Goal: Task Accomplishment & Management: Manage account settings

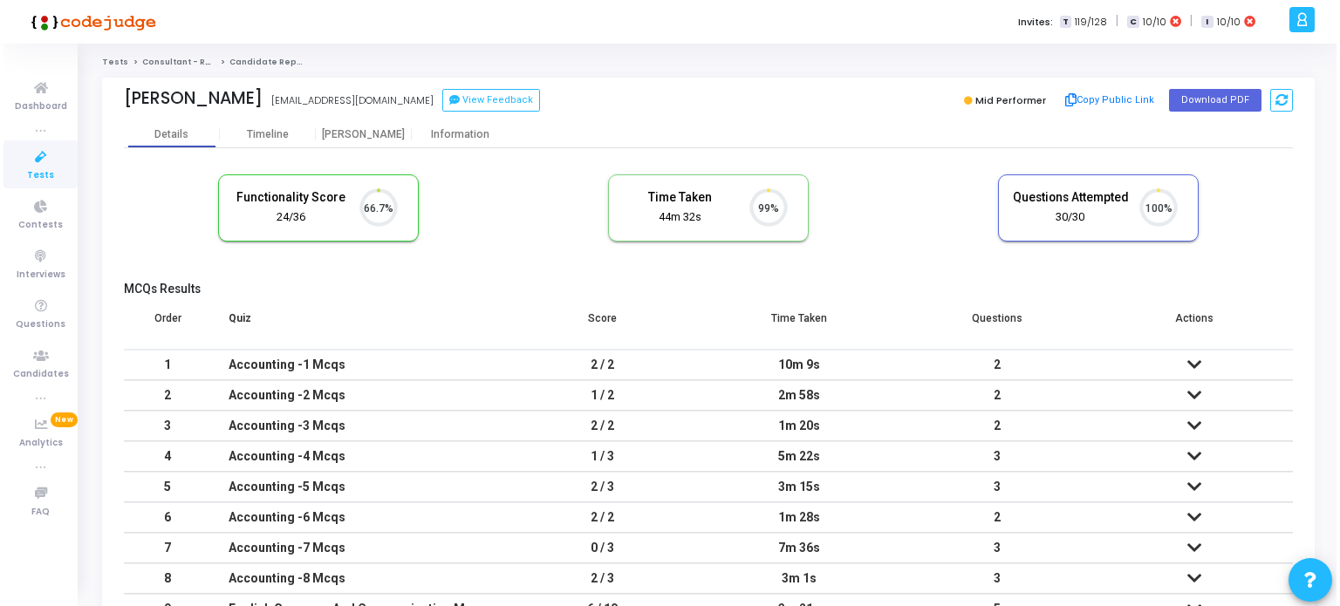
scroll to position [36, 44]
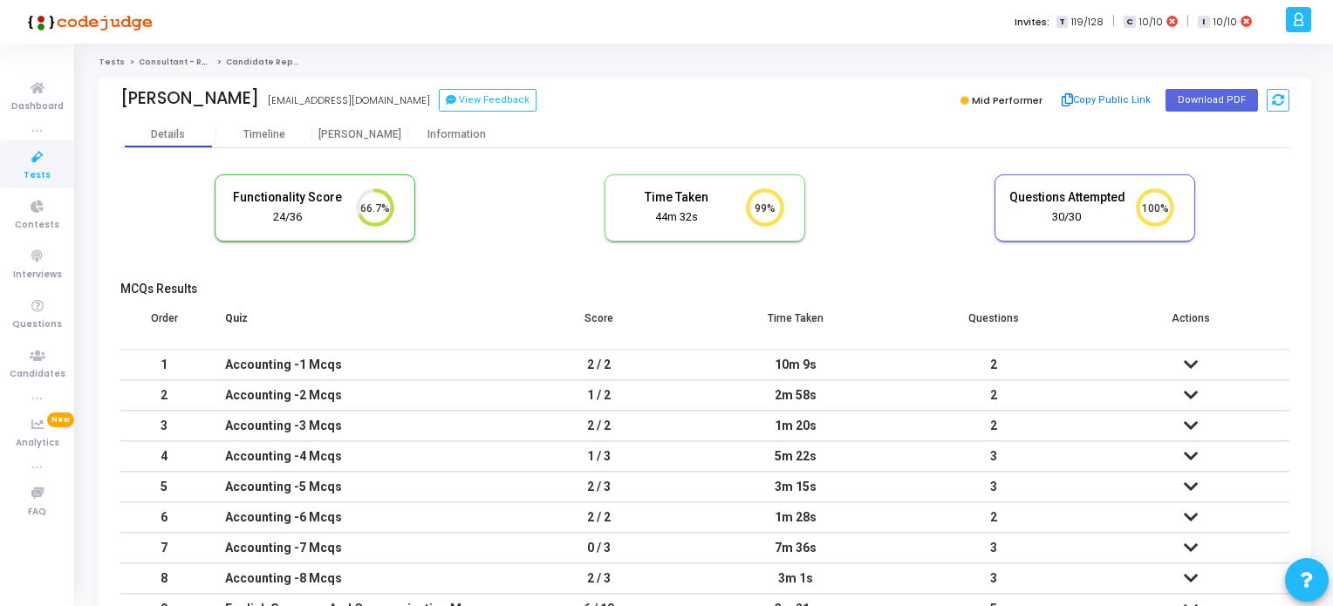
click at [40, 160] on icon at bounding box center [37, 158] width 37 height 22
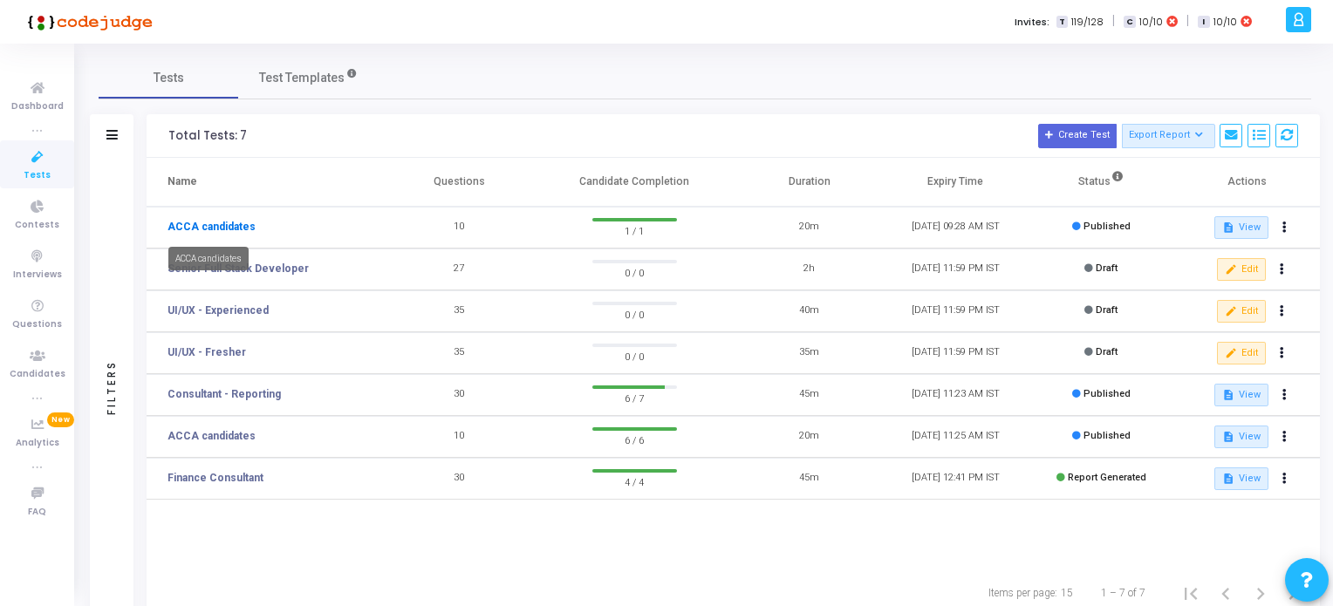
click at [226, 222] on link "ACCA candidates" at bounding box center [211, 227] width 88 height 16
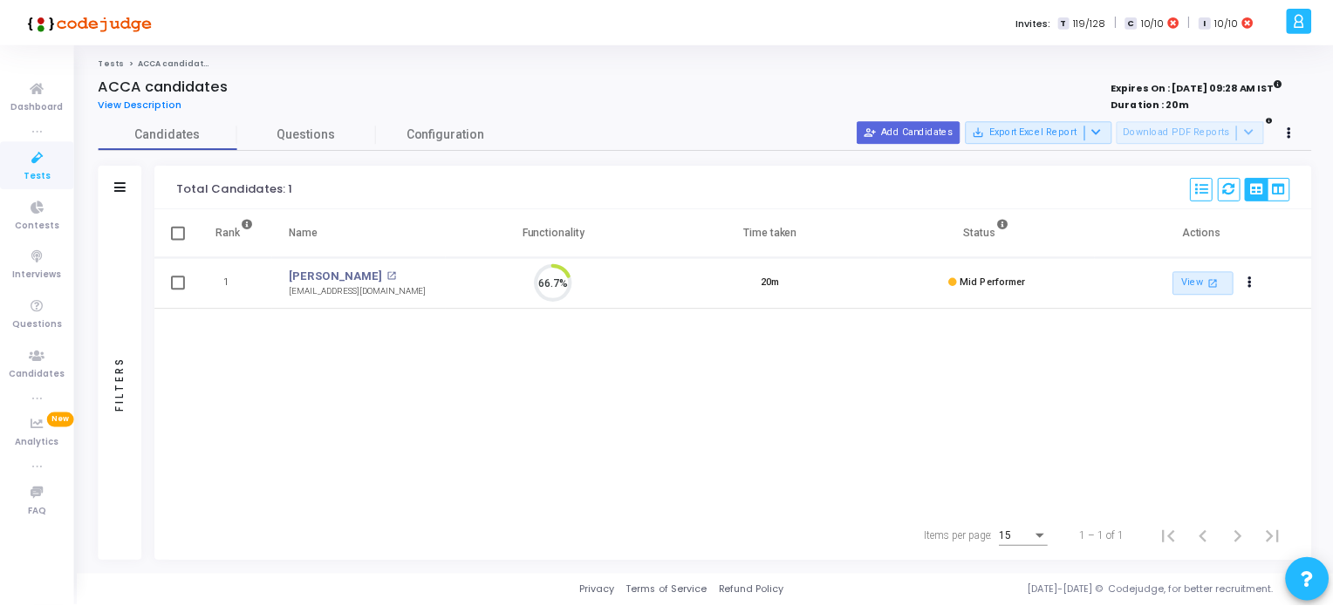
scroll to position [36, 44]
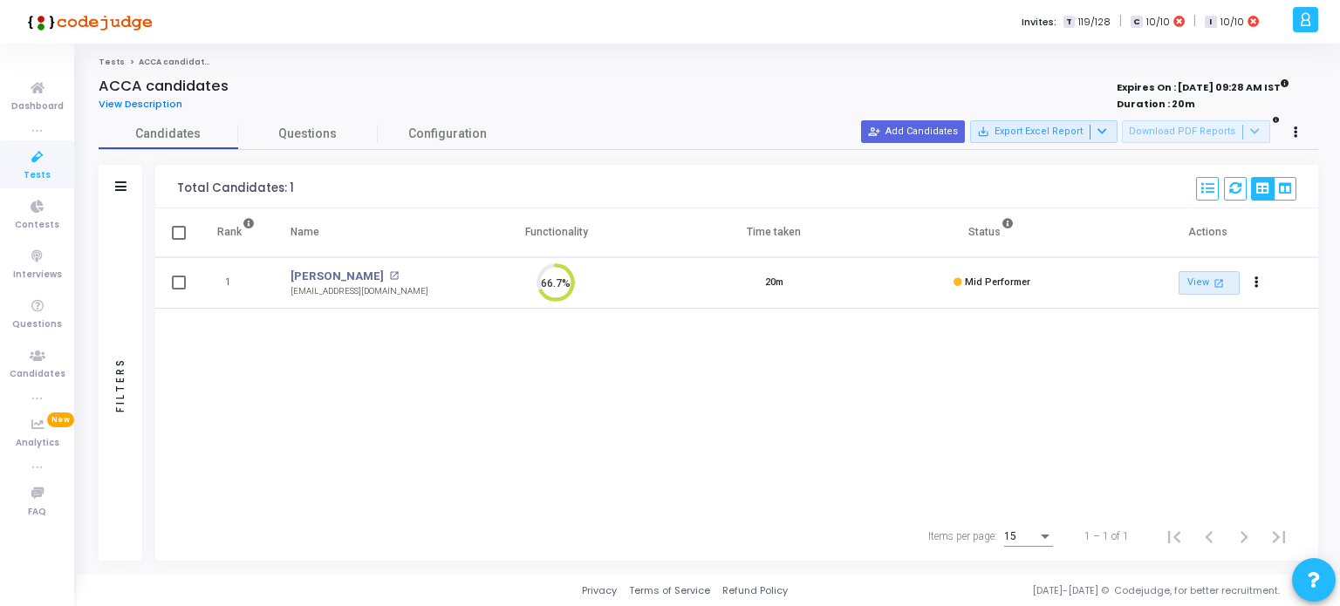
click at [42, 171] on span "Tests" at bounding box center [37, 175] width 27 height 15
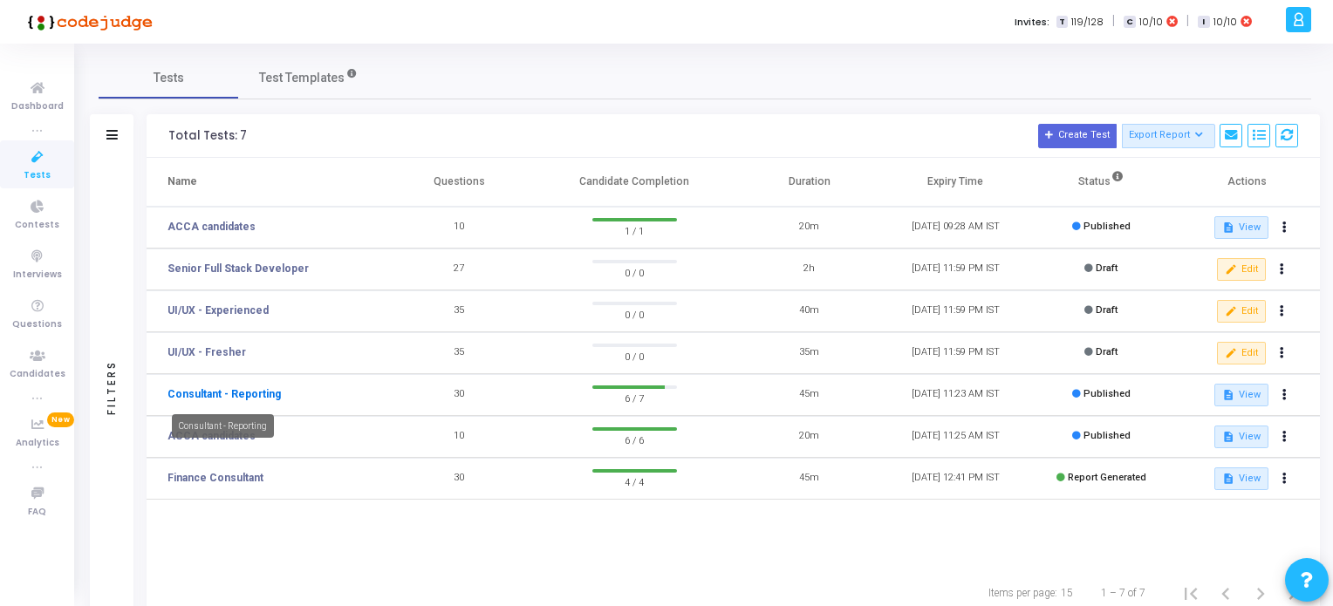
click at [247, 390] on link "Consultant - Reporting" at bounding box center [223, 394] width 113 height 16
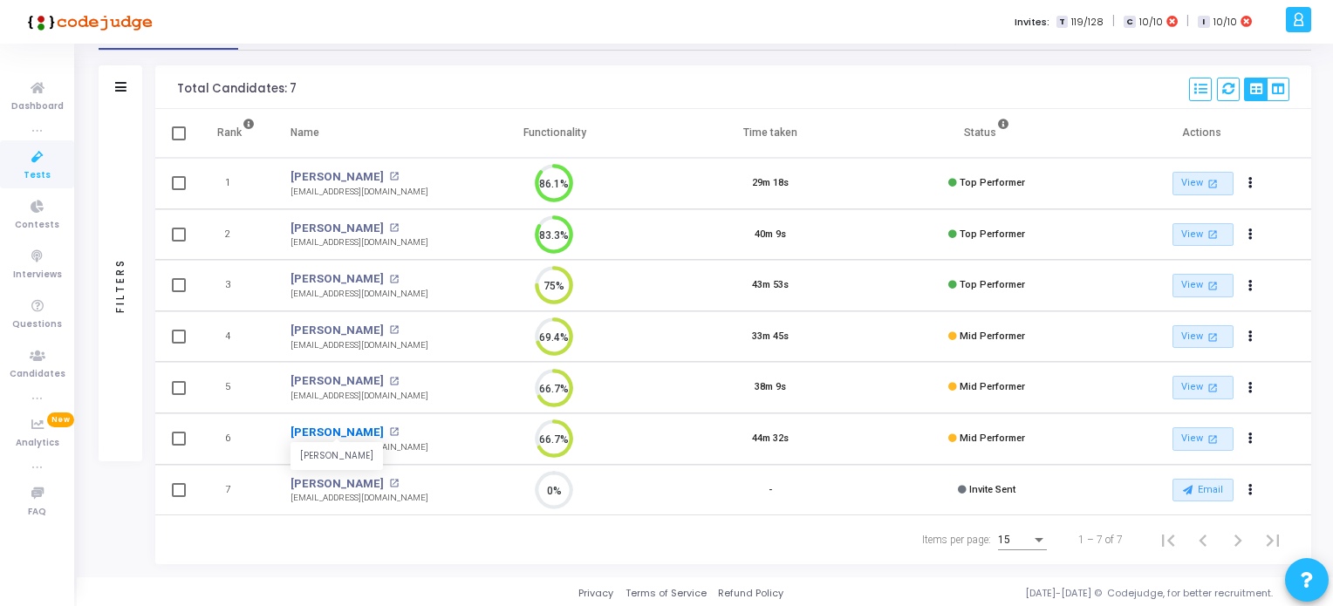
click at [370, 432] on link "[PERSON_NAME]" at bounding box center [336, 432] width 93 height 17
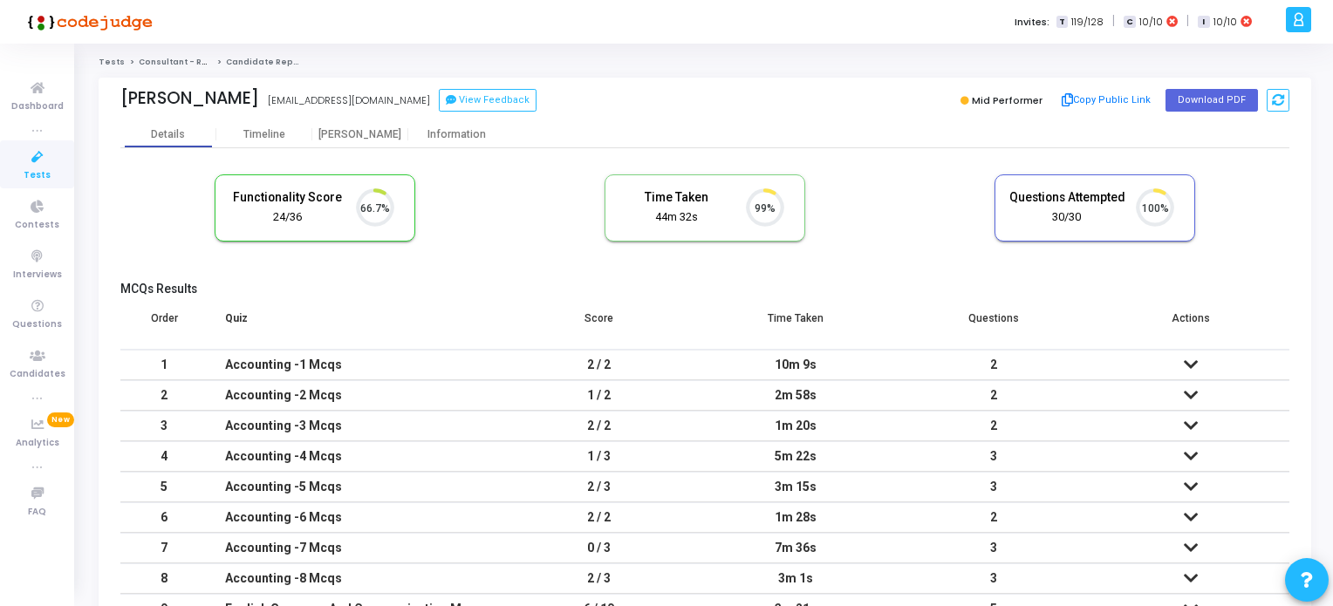
scroll to position [36, 44]
click at [26, 160] on icon at bounding box center [37, 158] width 37 height 22
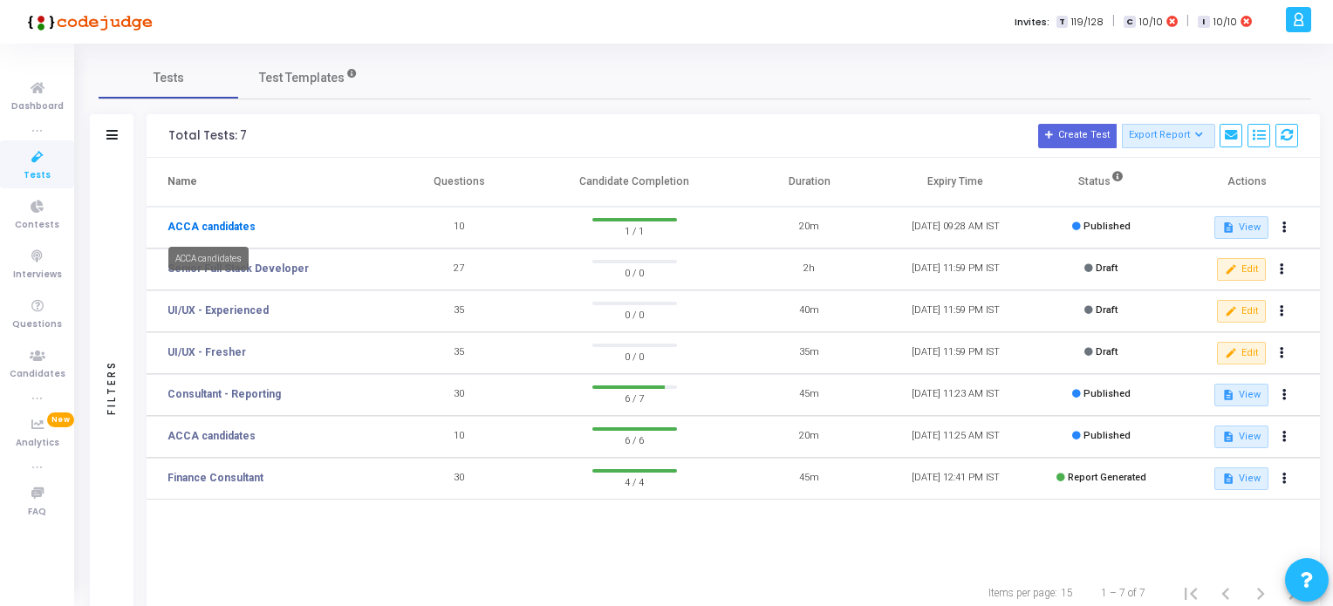
click at [209, 222] on link "ACCA candidates" at bounding box center [211, 227] width 88 height 16
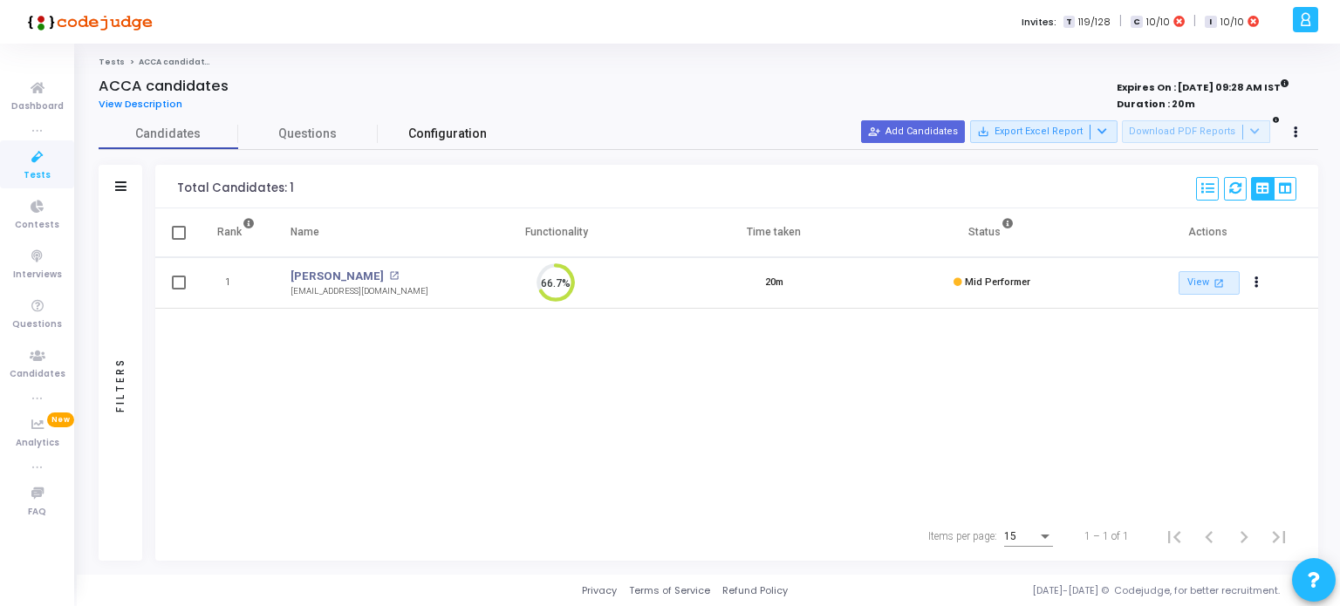
click at [422, 139] on span "Configuration" at bounding box center [447, 134] width 78 height 18
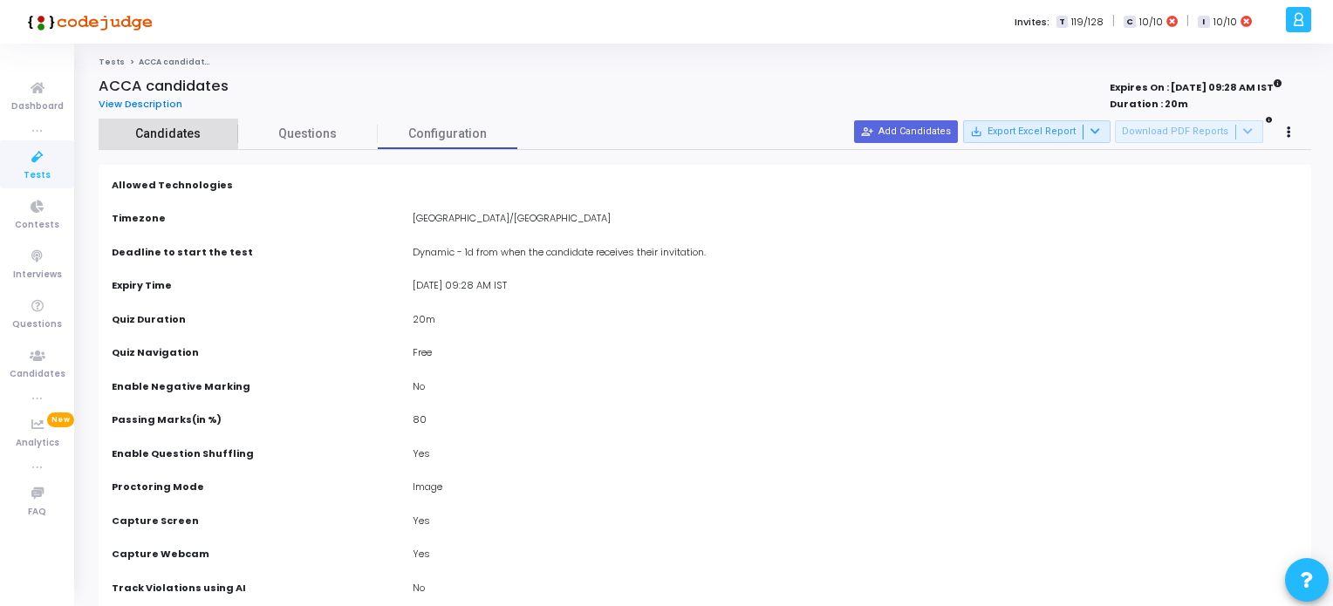
click at [170, 137] on span "Candidates" at bounding box center [169, 134] width 140 height 18
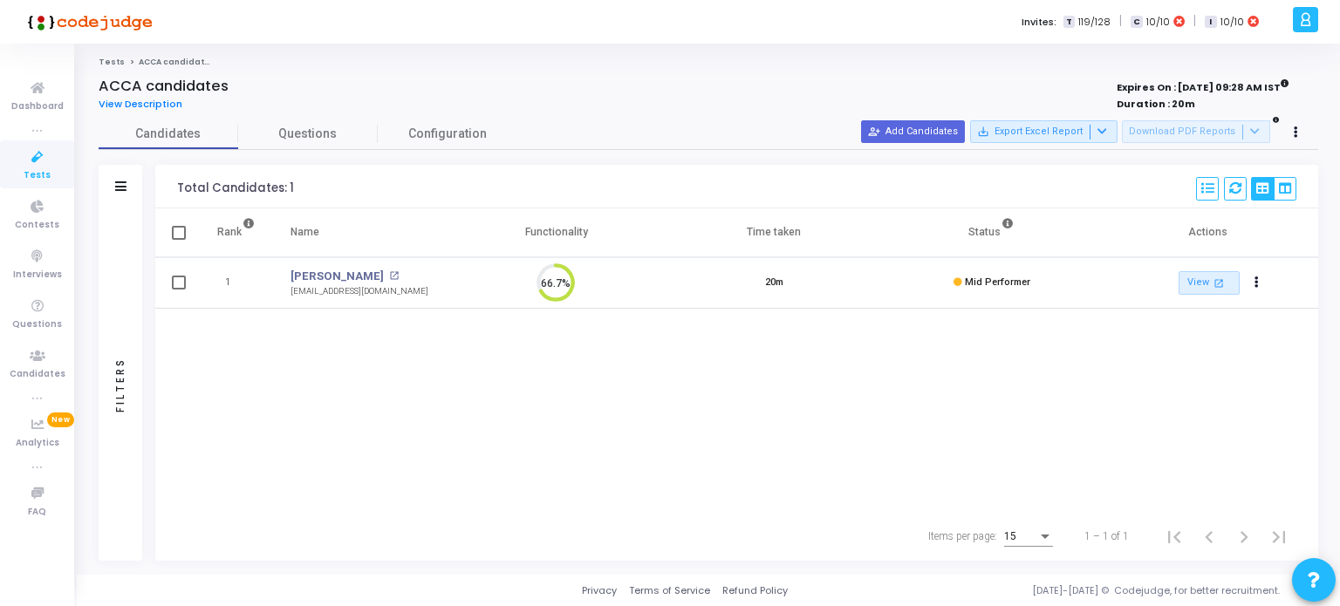
click at [35, 166] on icon at bounding box center [37, 158] width 37 height 22
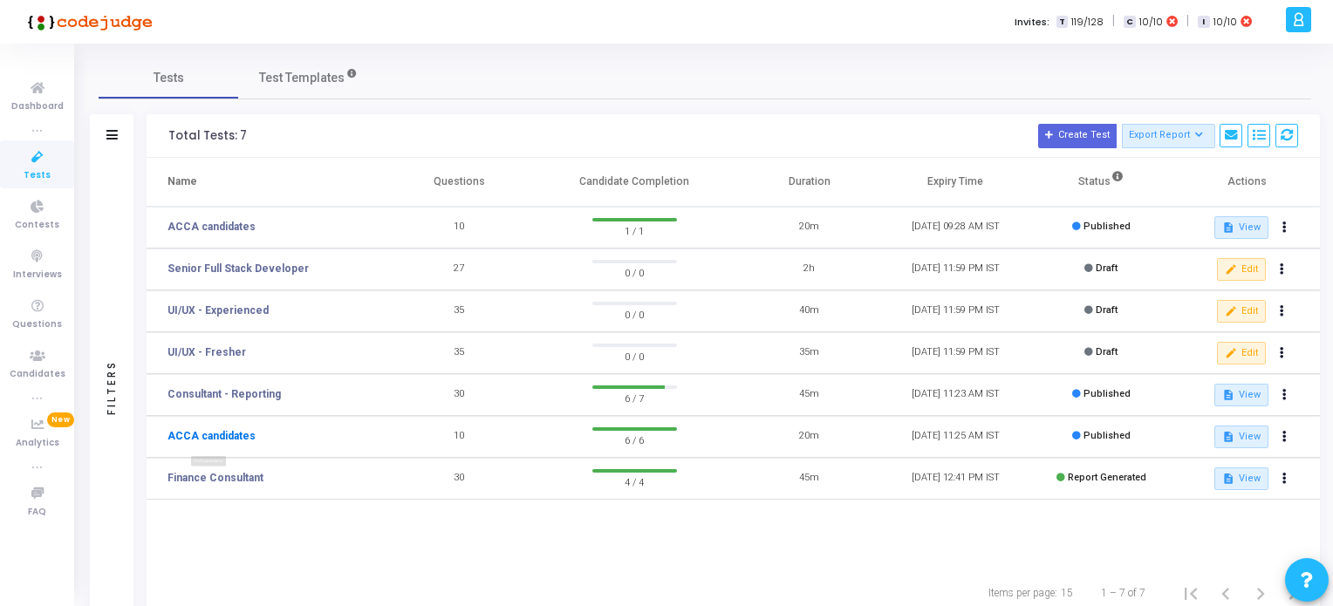
click at [237, 437] on link "ACCA candidates" at bounding box center [211, 436] width 88 height 16
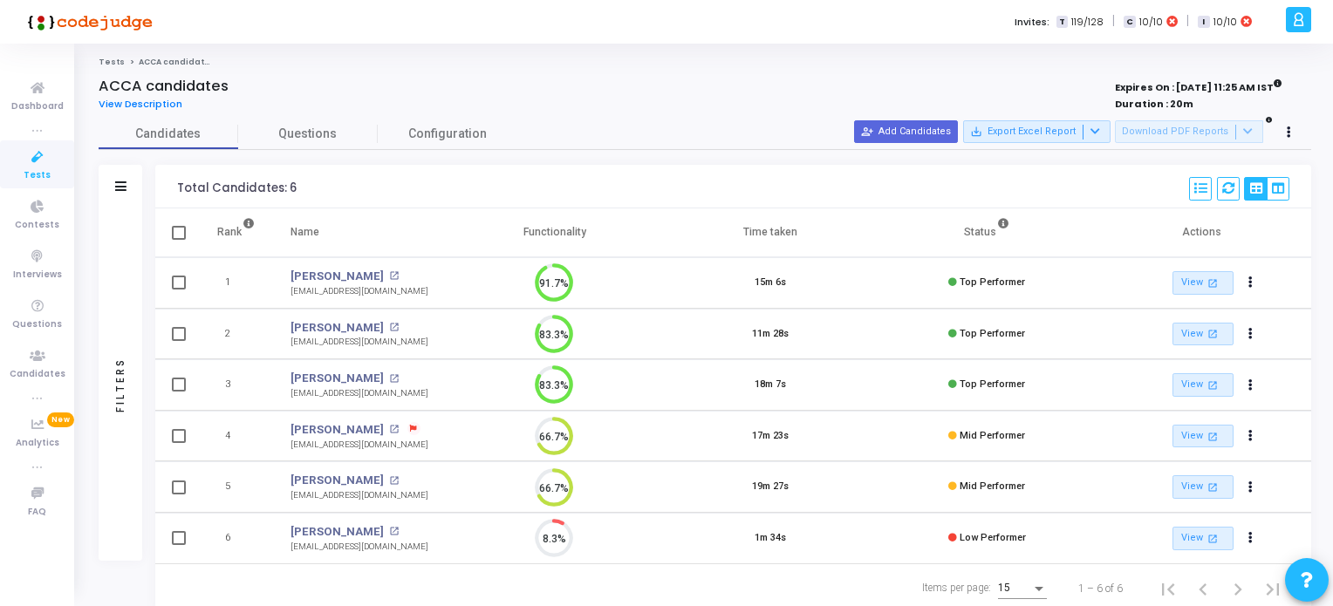
click at [28, 164] on icon at bounding box center [37, 158] width 37 height 22
